Goal: Download file/media

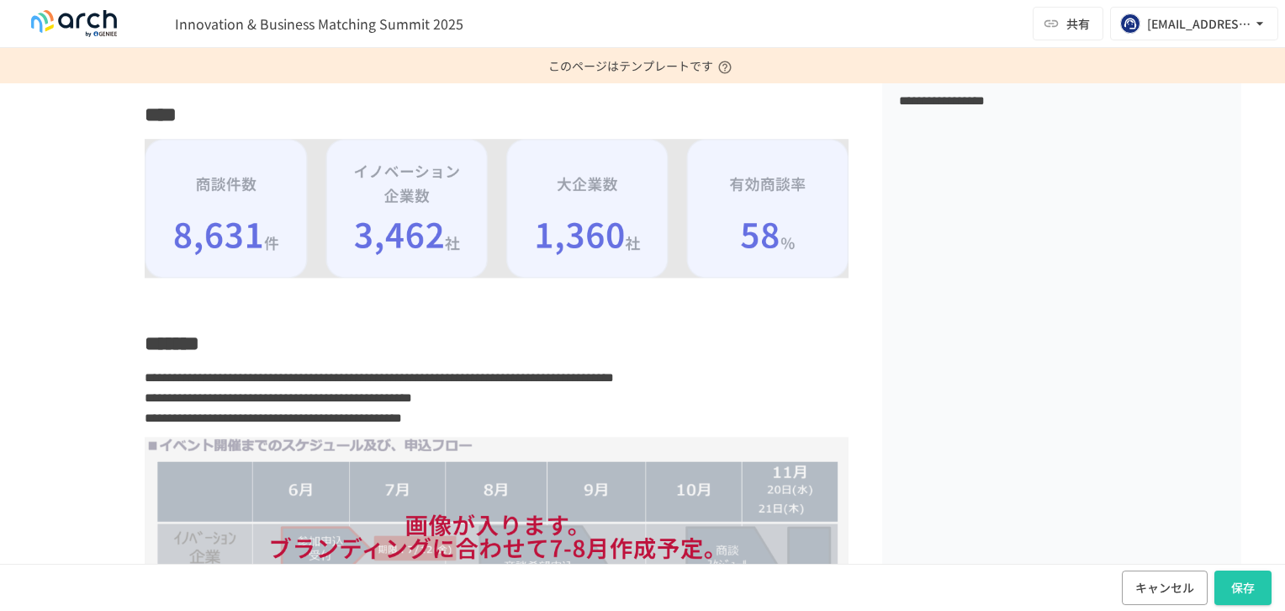
scroll to position [888, 0]
click at [410, 246] on img at bounding box center [496, 209] width 702 height 139
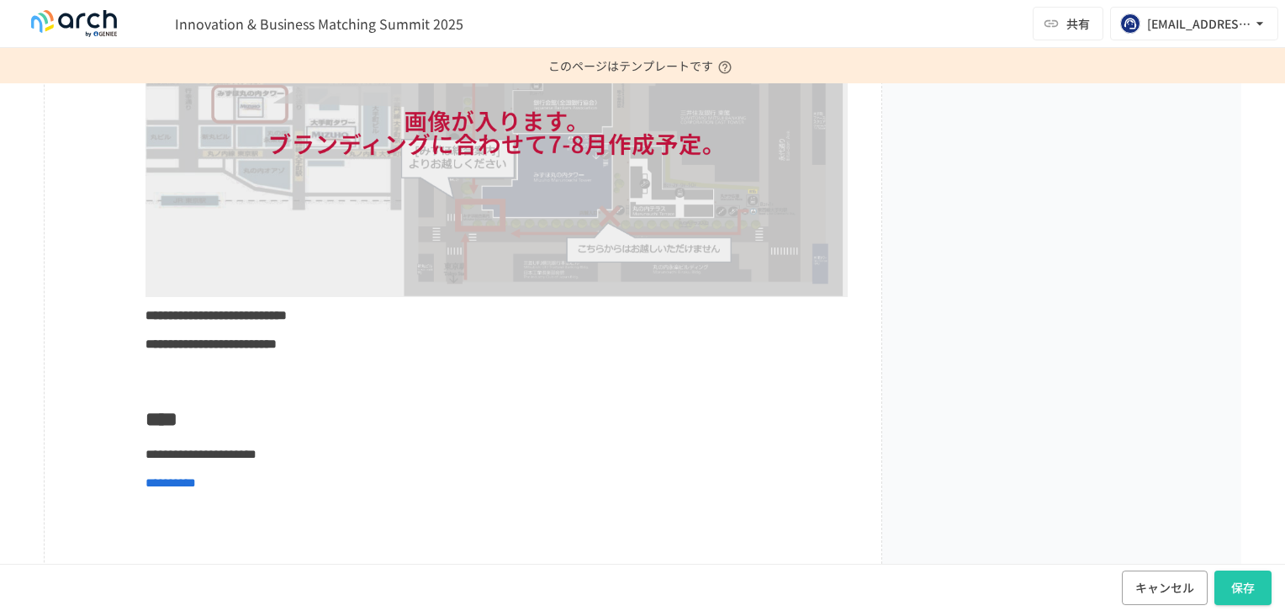
scroll to position [2447, 0]
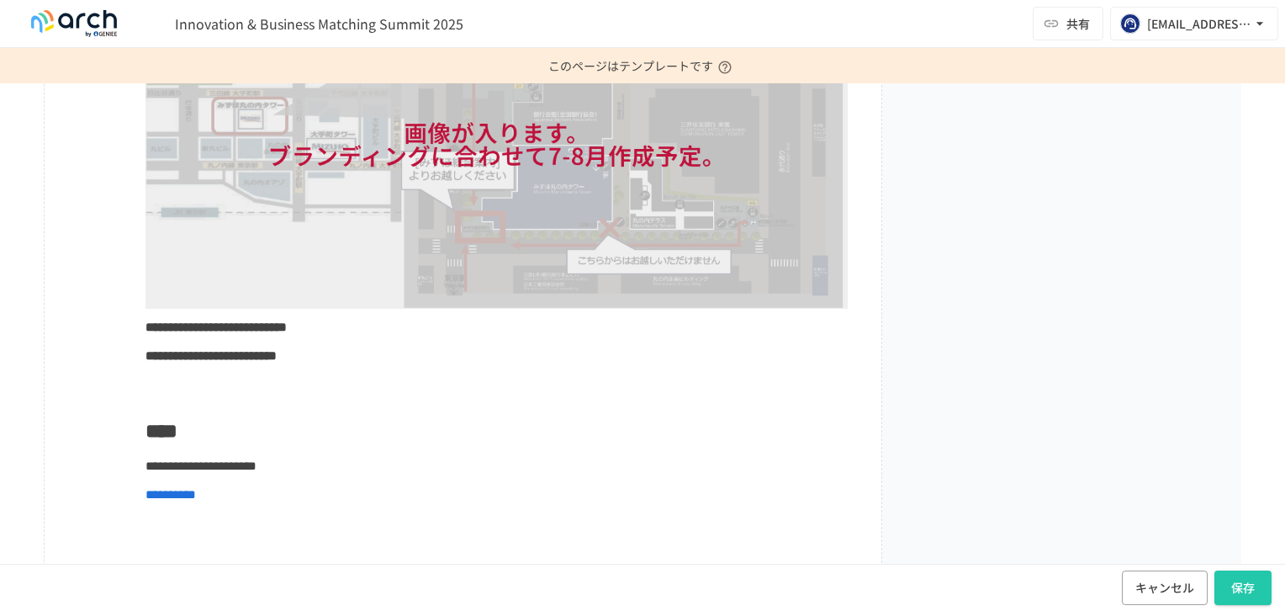
click at [196, 500] on span "**********" at bounding box center [170, 494] width 50 height 13
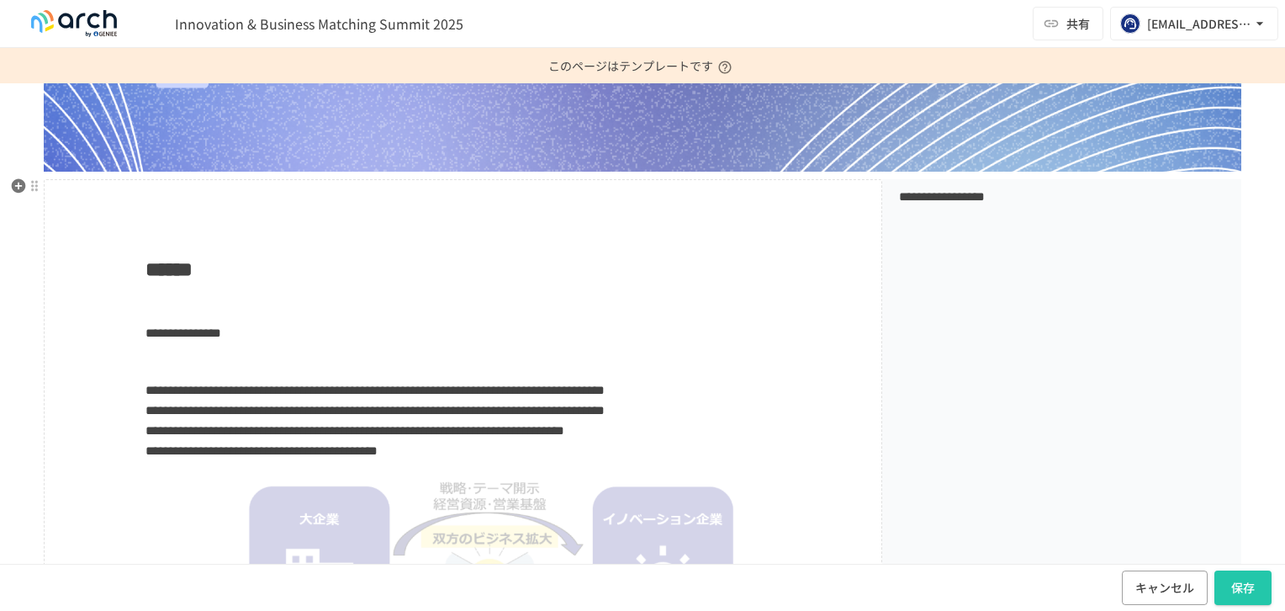
scroll to position [294, 0]
click at [12, 184] on icon "button" at bounding box center [19, 186] width 14 height 14
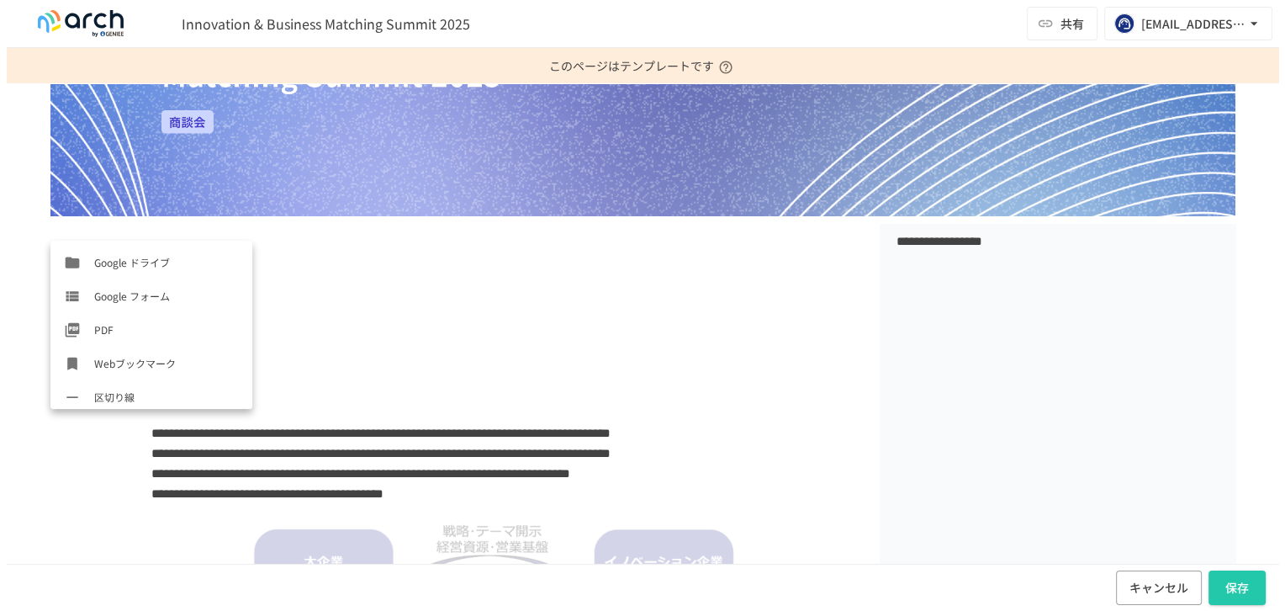
scroll to position [706, 0]
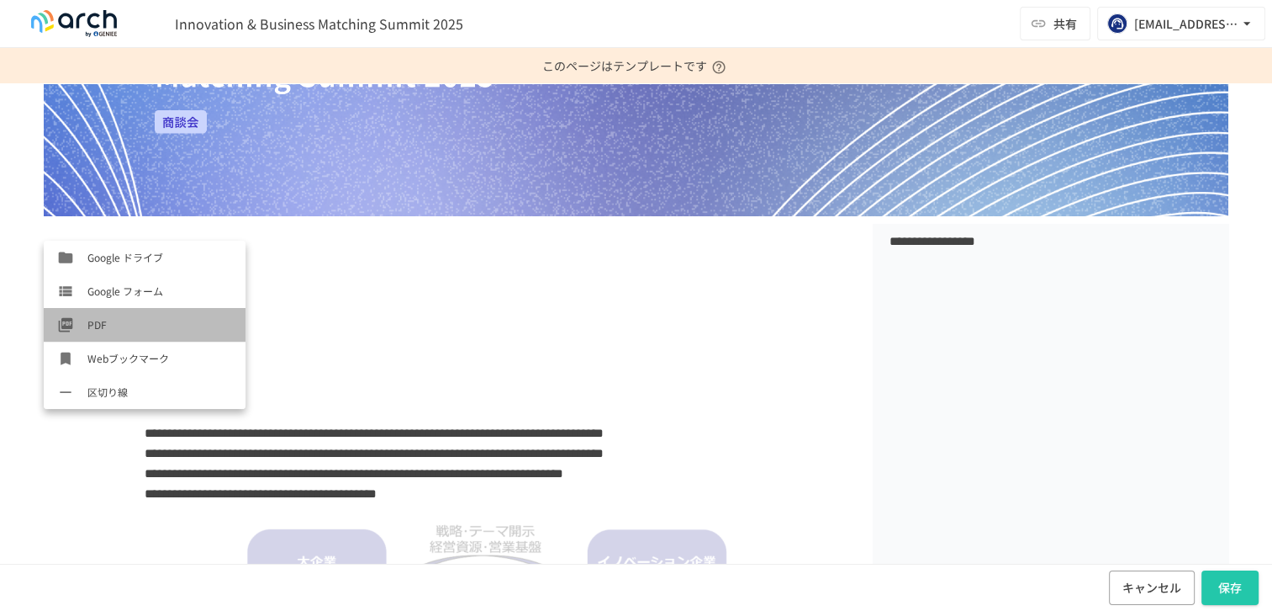
click at [155, 336] on li "PDF" at bounding box center [145, 325] width 202 height 34
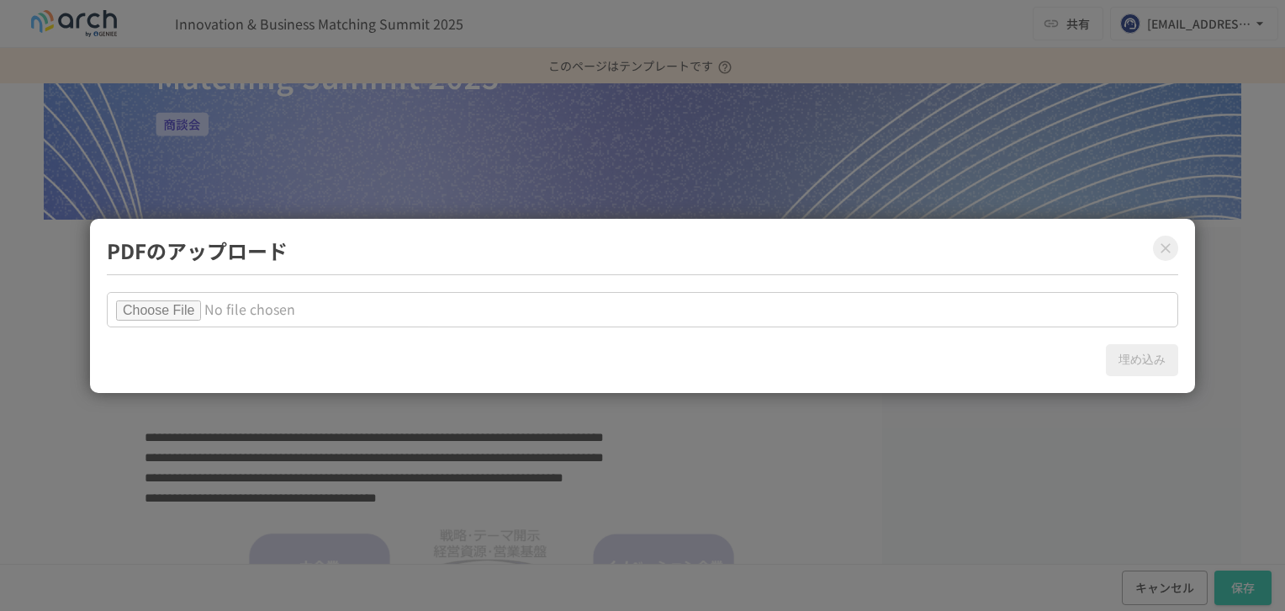
click at [161, 304] on input "file" at bounding box center [642, 309] width 1071 height 35
click at [1160, 246] on icon "Close modal" at bounding box center [1165, 248] width 17 height 17
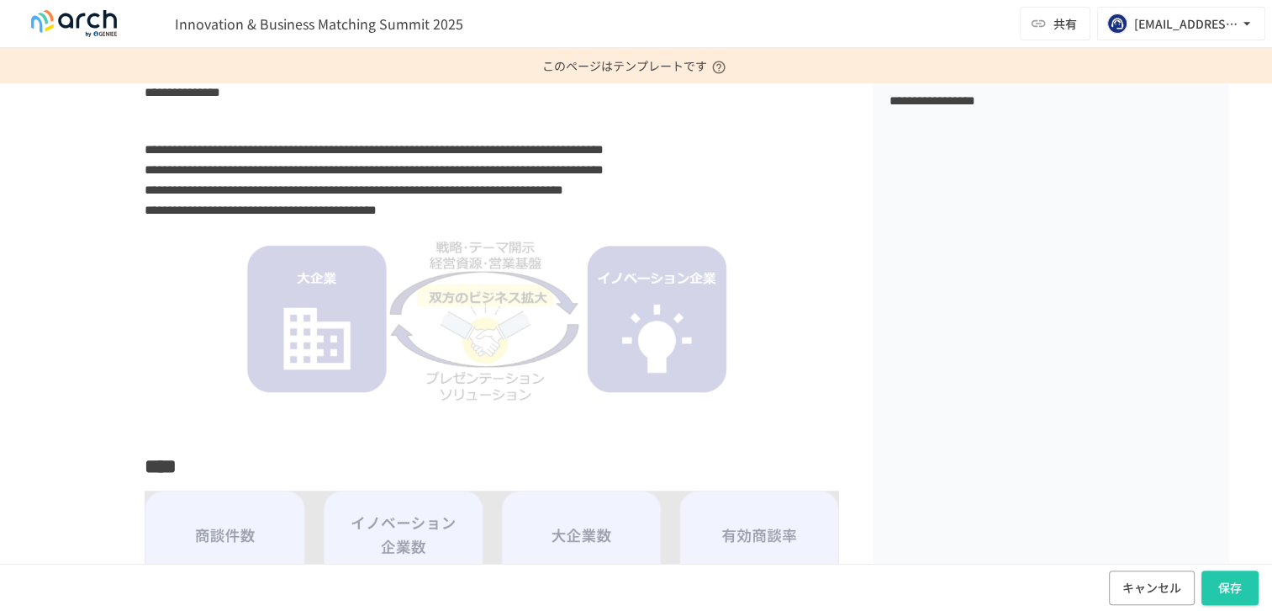
scroll to position [531, 0]
drag, startPoint x: 167, startPoint y: 167, endPoint x: 179, endPoint y: 336, distance: 170.3
click at [179, 336] on body "**********" at bounding box center [636, 305] width 1272 height 611
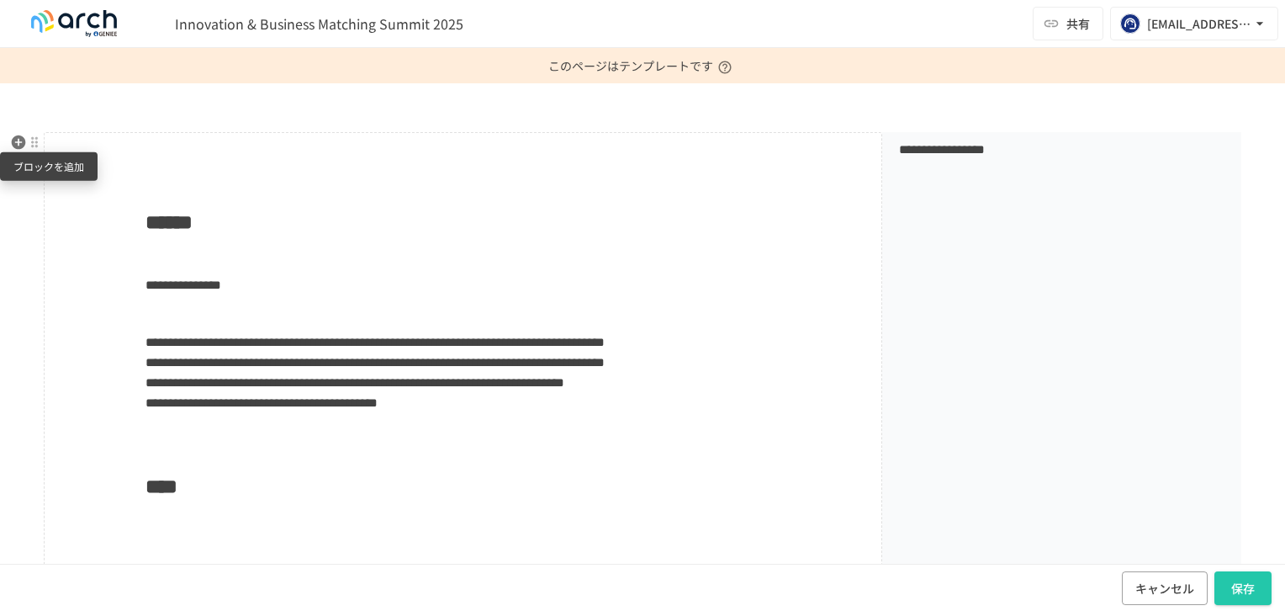
click at [17, 142] on icon "button" at bounding box center [18, 142] width 17 height 17
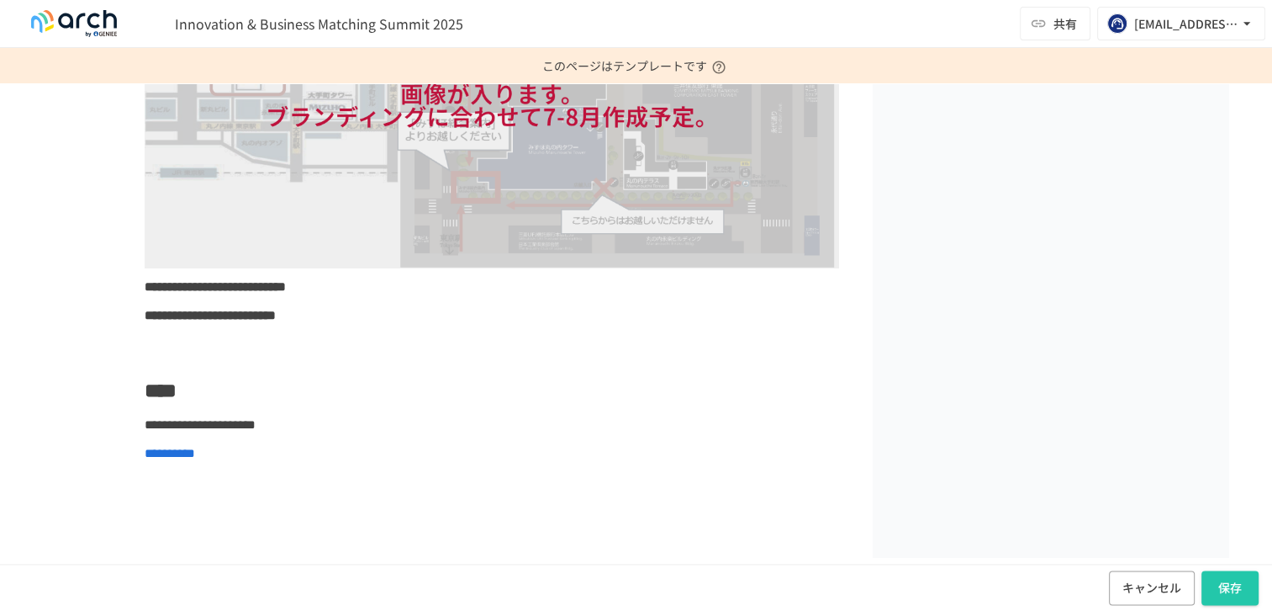
scroll to position [2470, 0]
click at [1151, 581] on button "キャンセル" at bounding box center [1152, 587] width 86 height 34
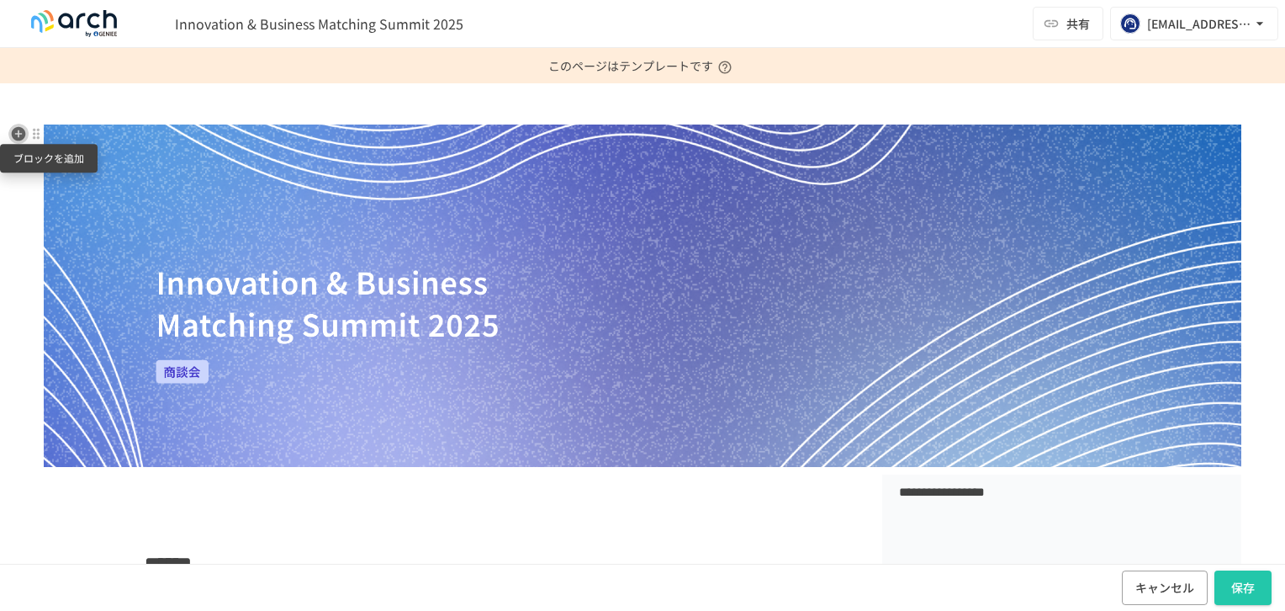
click at [15, 135] on icon "button" at bounding box center [19, 134] width 14 height 14
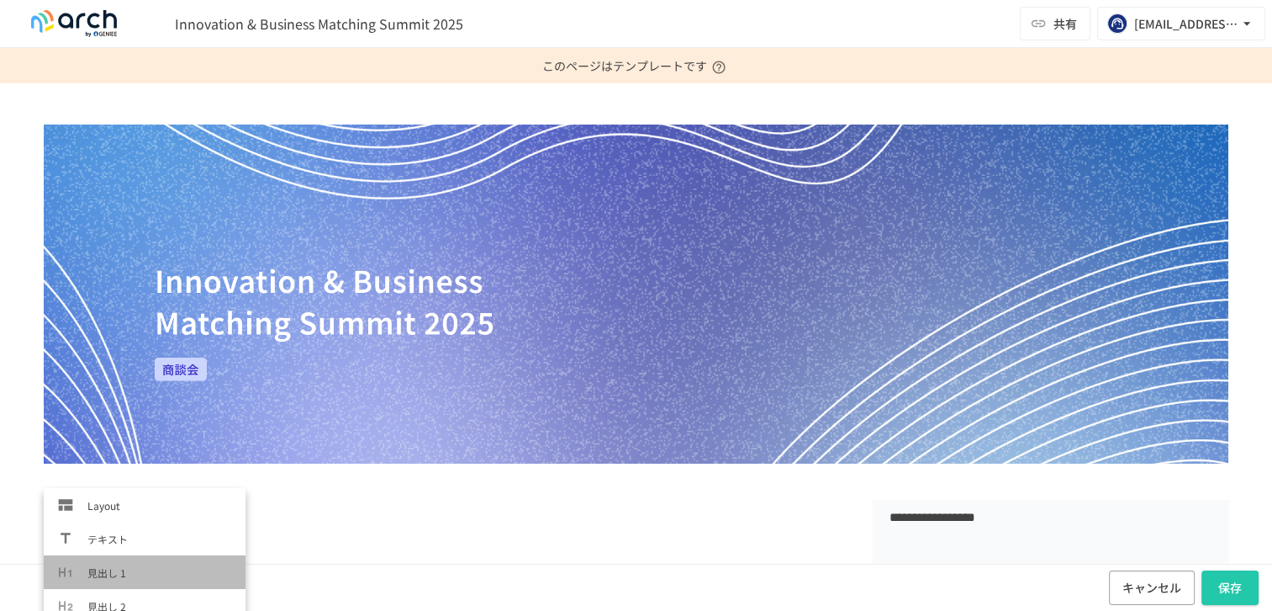
click at [191, 567] on span "見出し 1" at bounding box center [159, 572] width 145 height 16
